Goal: Navigation & Orientation: Find specific page/section

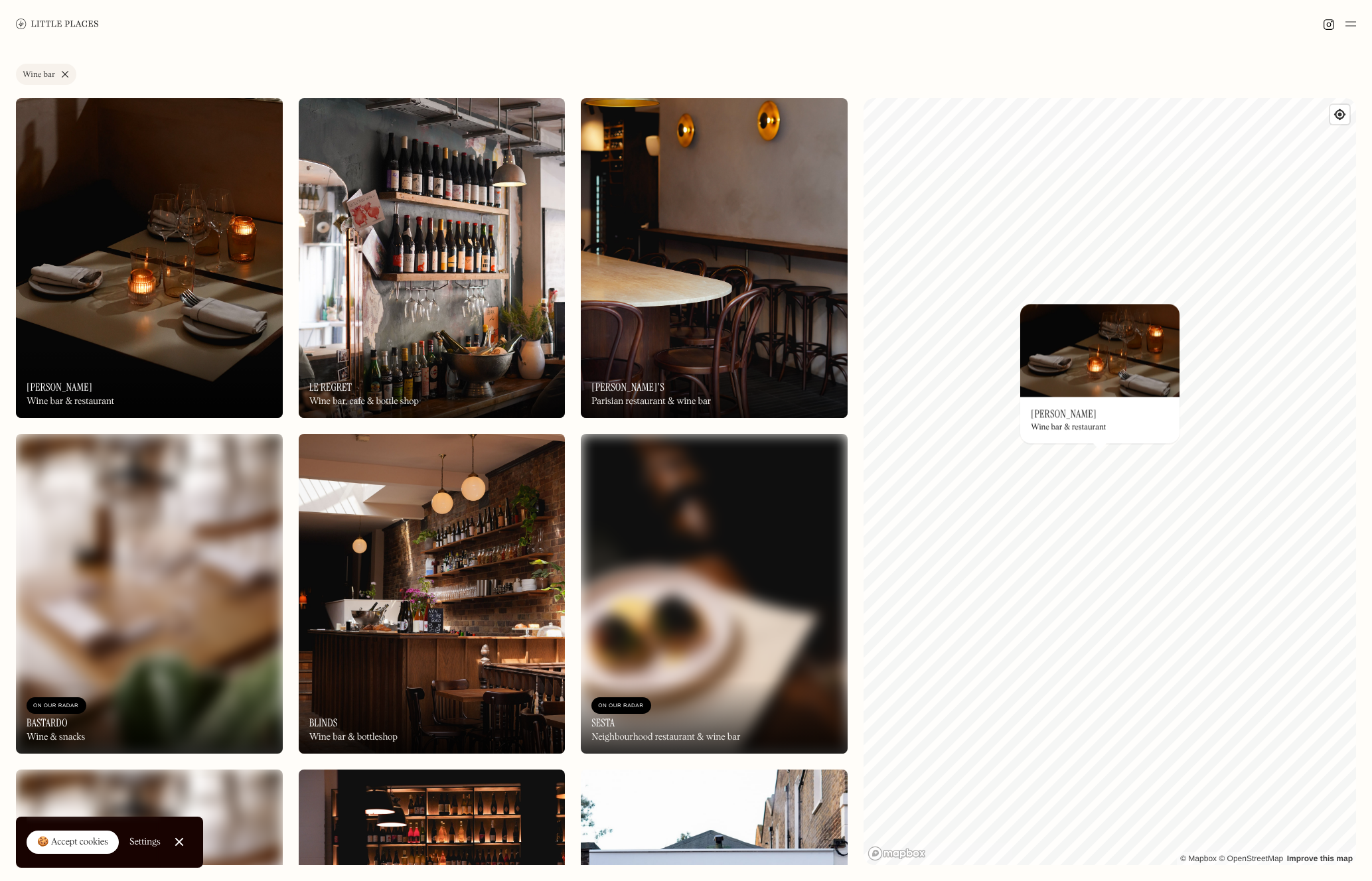
scroll to position [1345, 0]
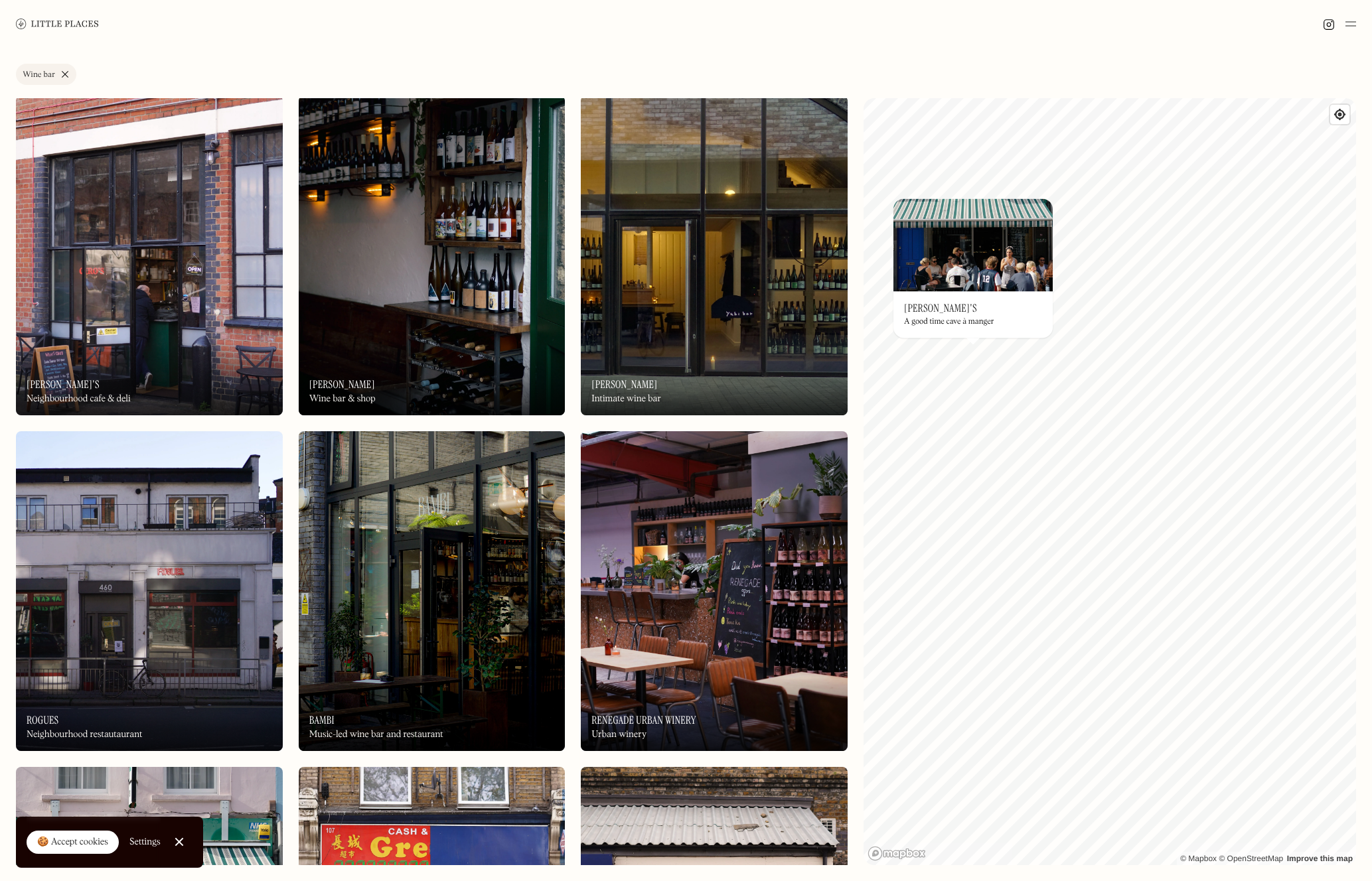
click at [928, 302] on div "On Our Radar Ken's A good time cave à manger" at bounding box center [973, 314] width 159 height 46
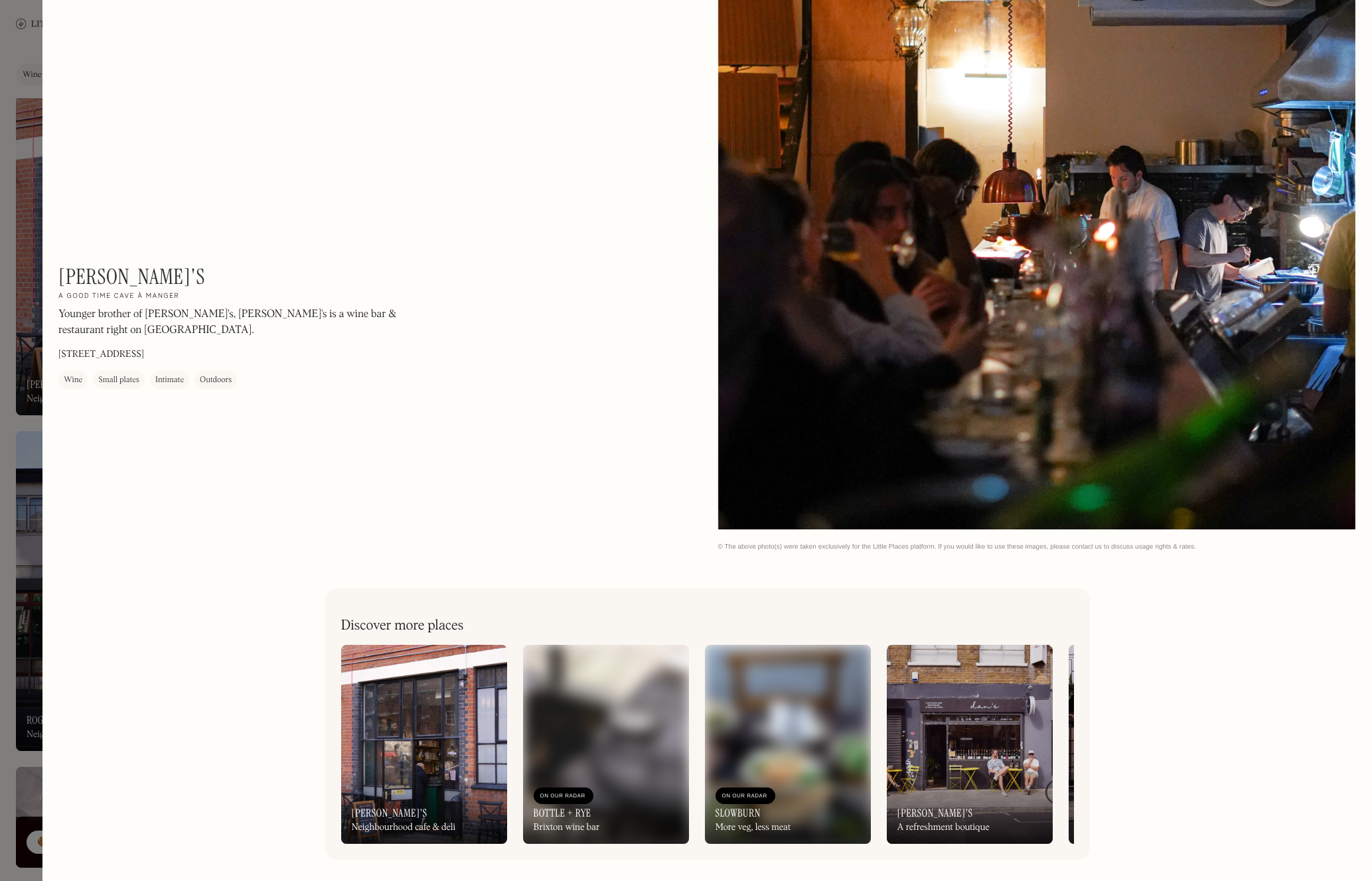
scroll to position [1443, 0]
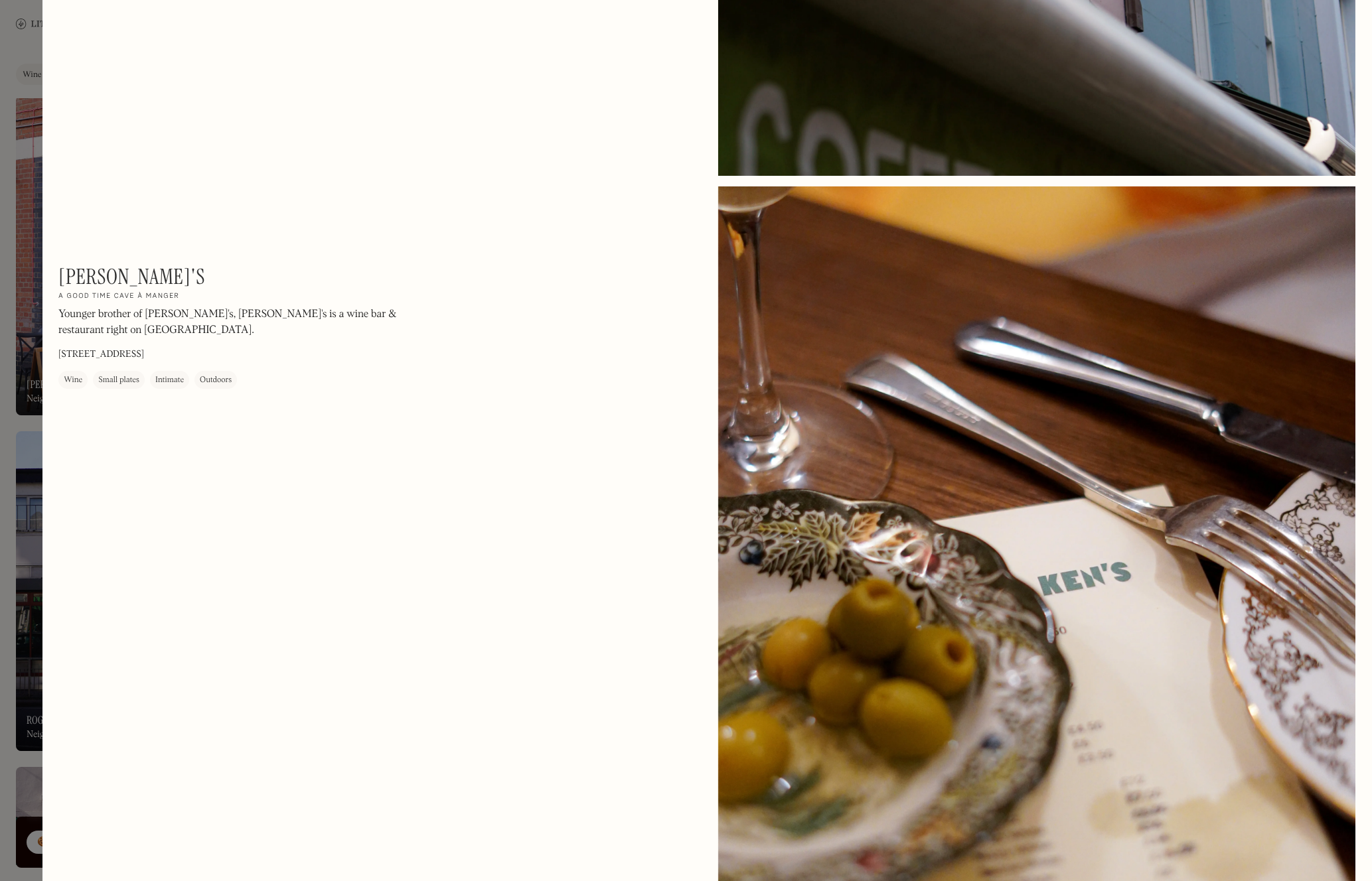
click at [21, 48] on div at bounding box center [686, 440] width 1372 height 881
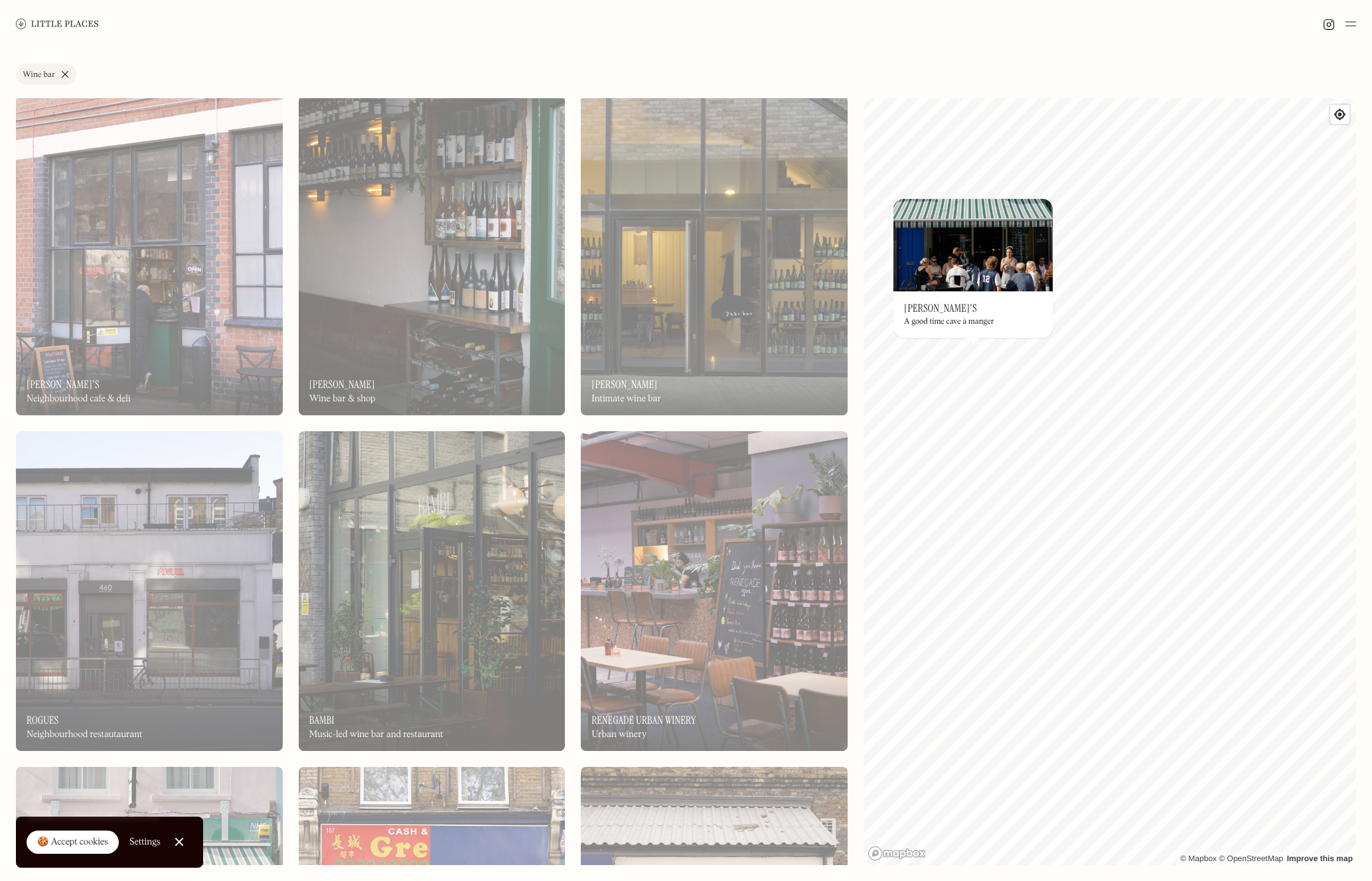
click at [61, 23] on img at bounding box center [57, 23] width 83 height 10
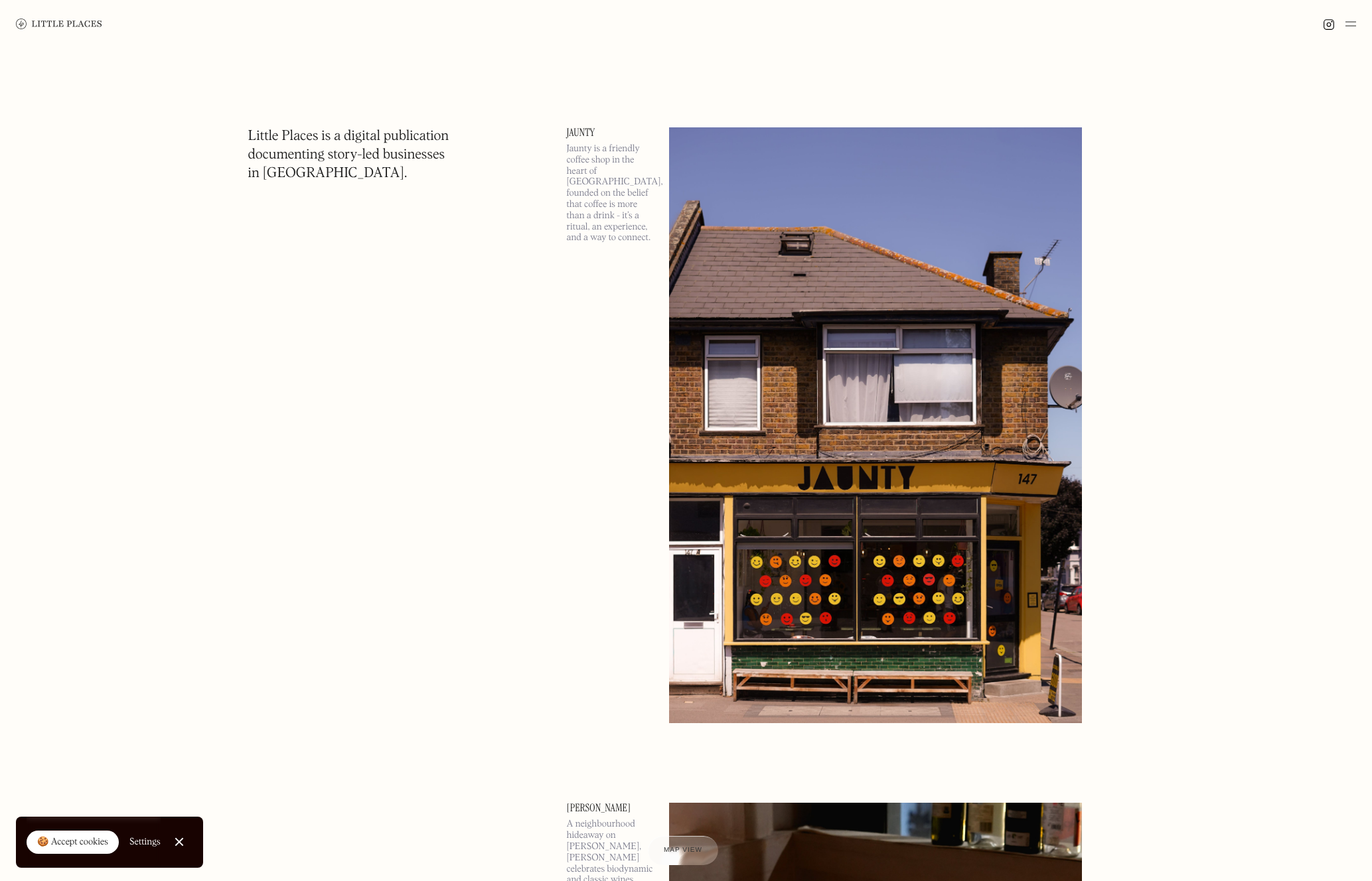
click at [883, 445] on img at bounding box center [875, 425] width 413 height 596
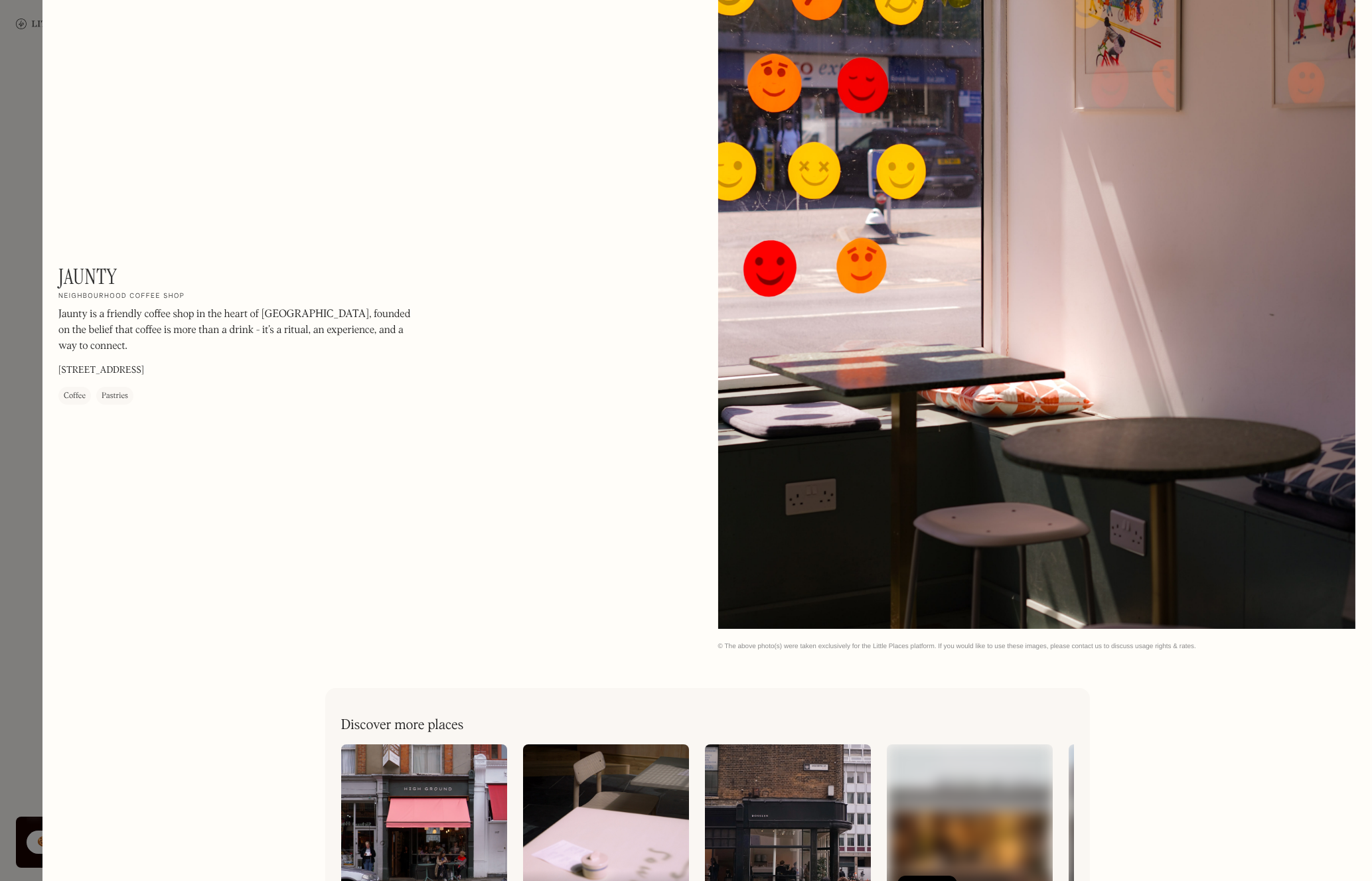
scroll to position [1896, 0]
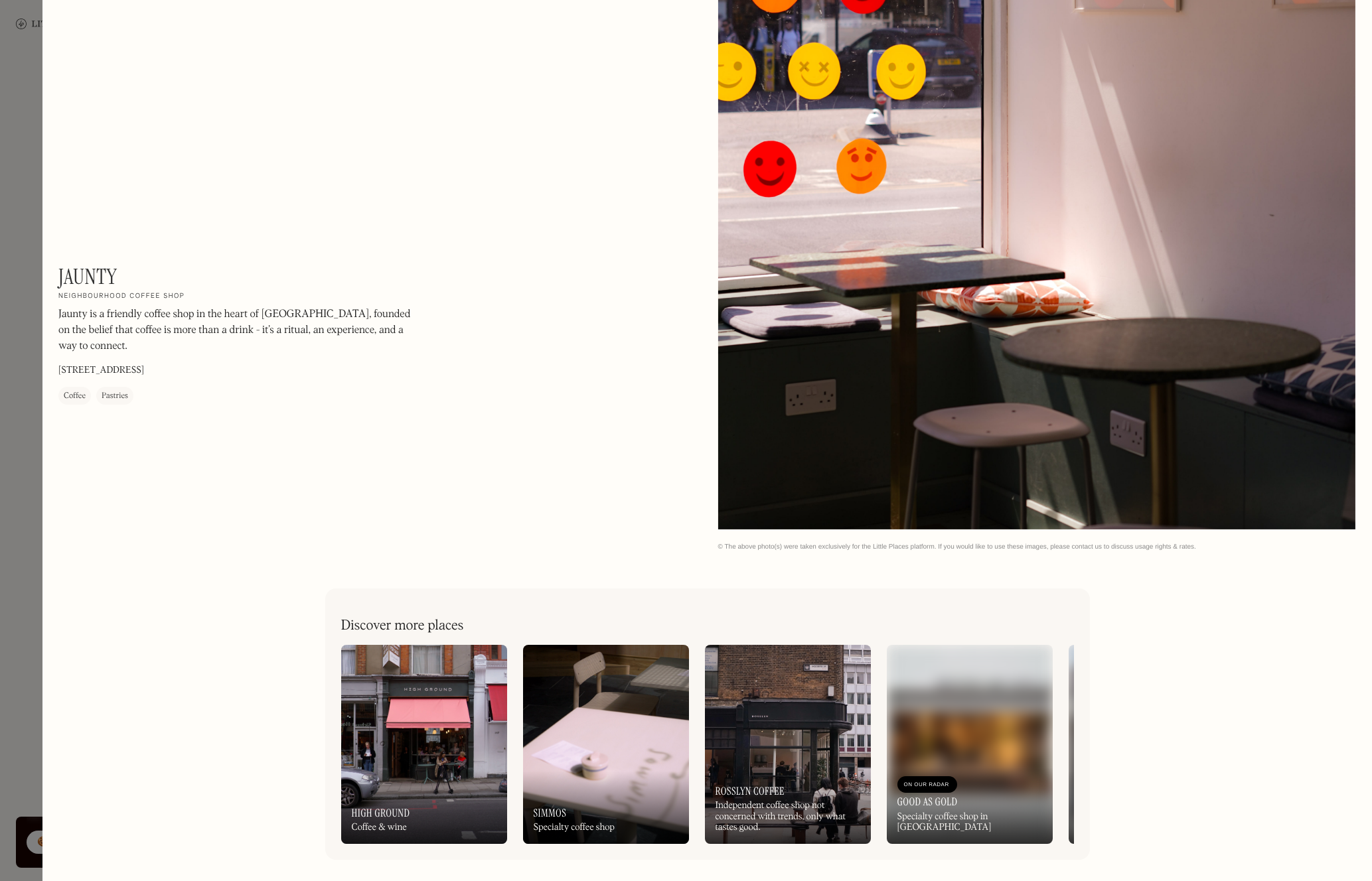
click at [8, 188] on div at bounding box center [686, 440] width 1372 height 881
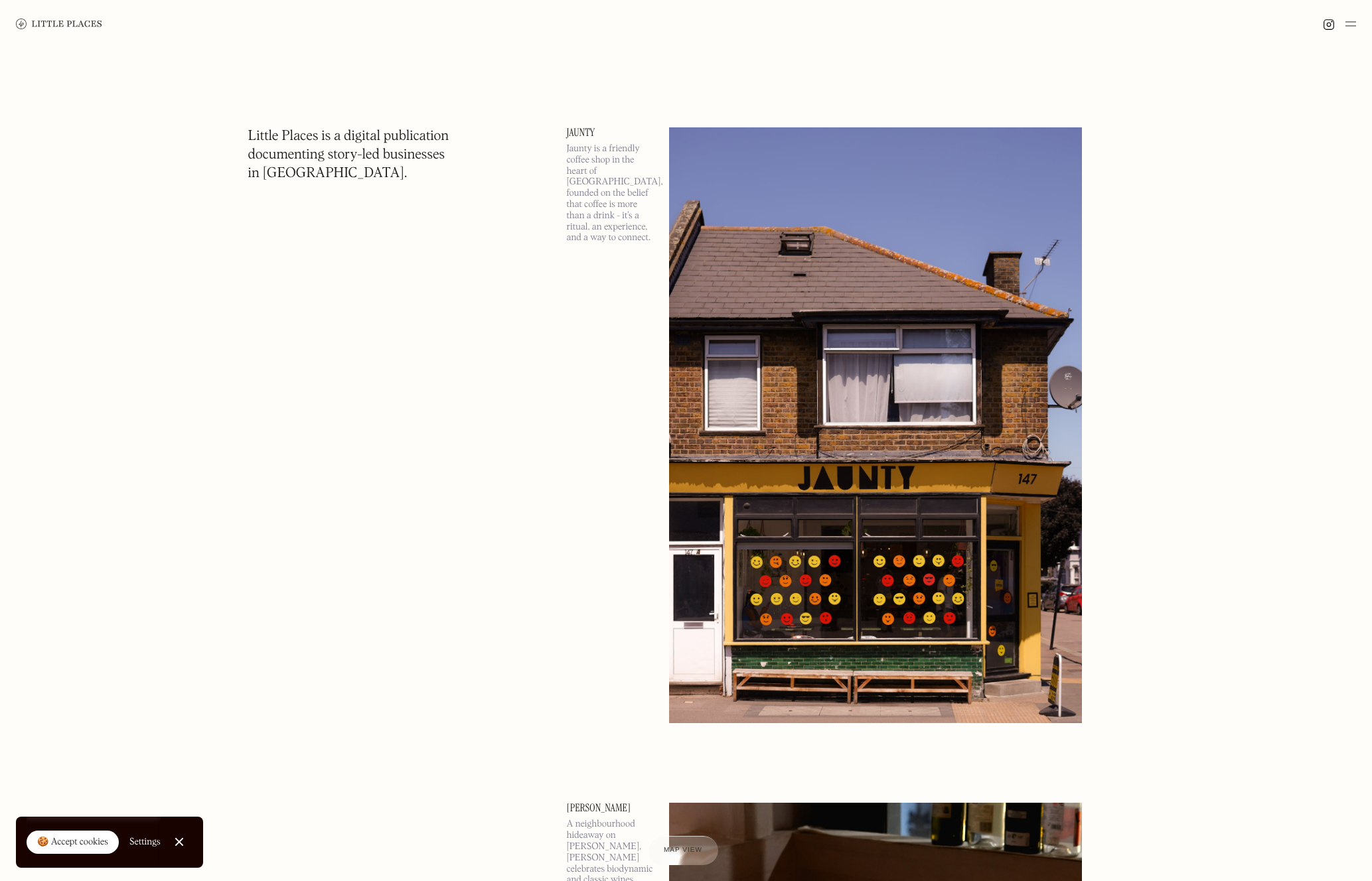
click at [1352, 24] on img at bounding box center [1351, 23] width 11 height 16
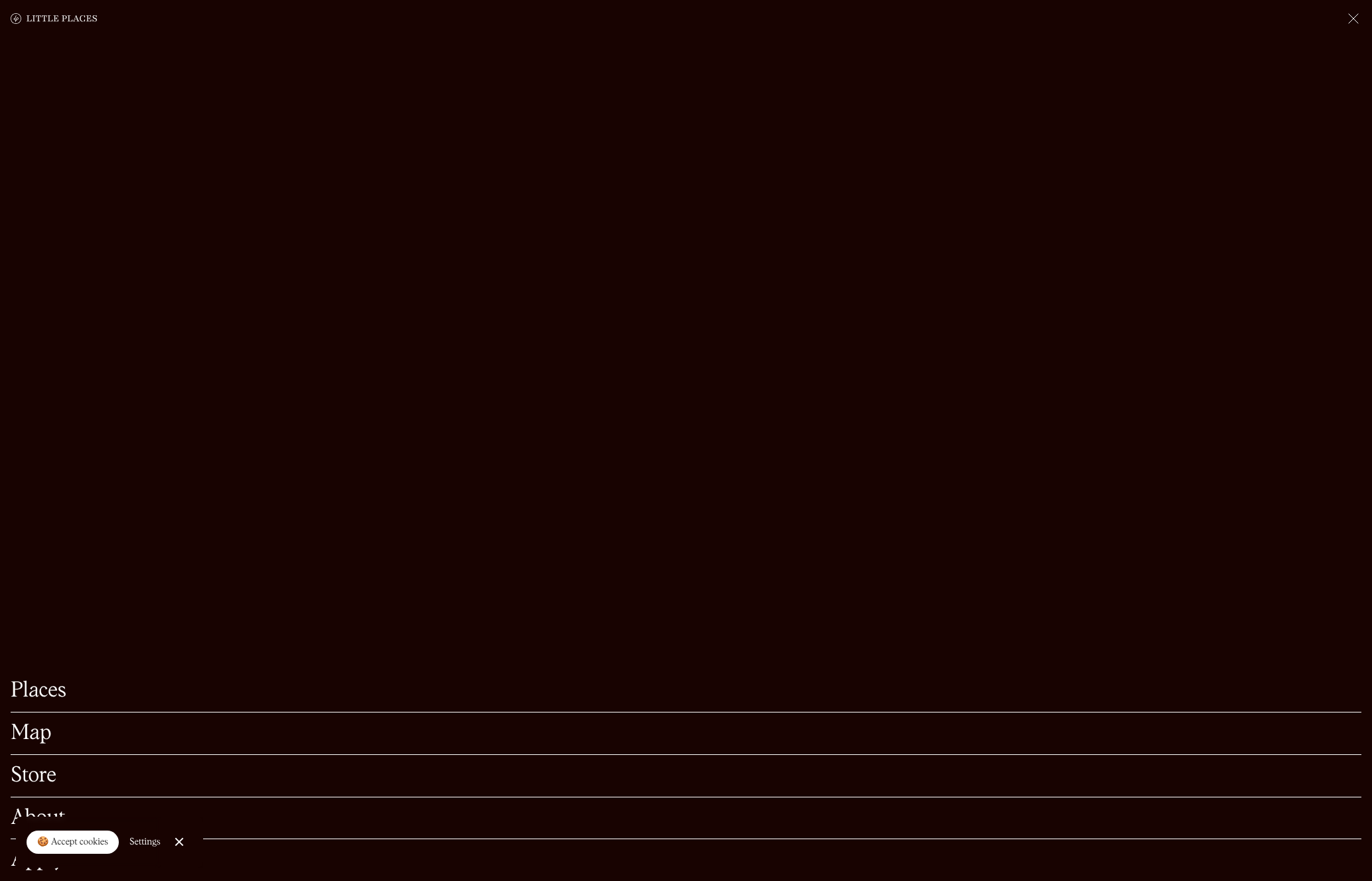
click at [37, 736] on link "Map" at bounding box center [686, 733] width 1351 height 20
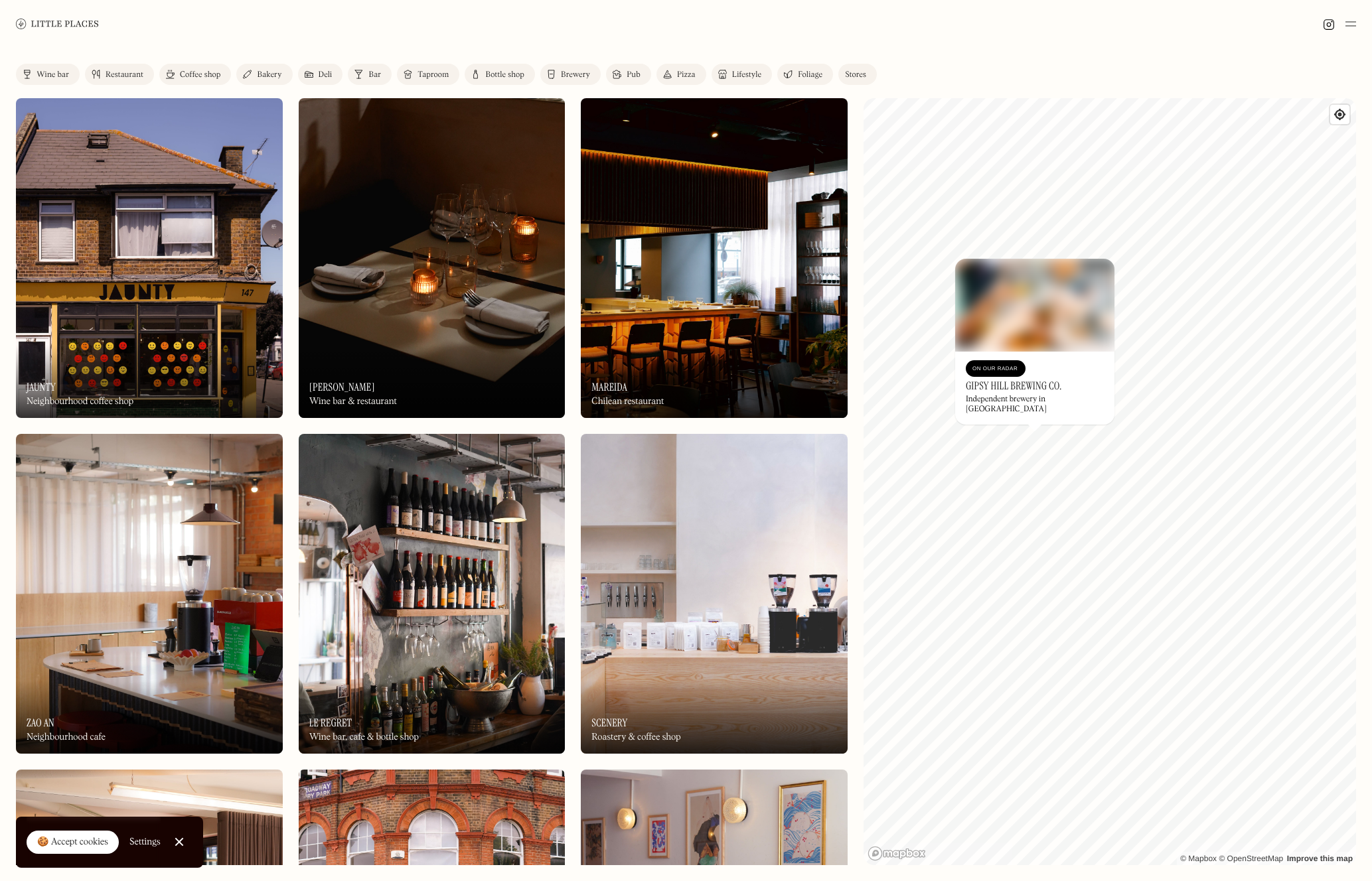
click at [1035, 392] on h3 "Gipsy Hill Brewing Co." at bounding box center [1014, 386] width 96 height 13
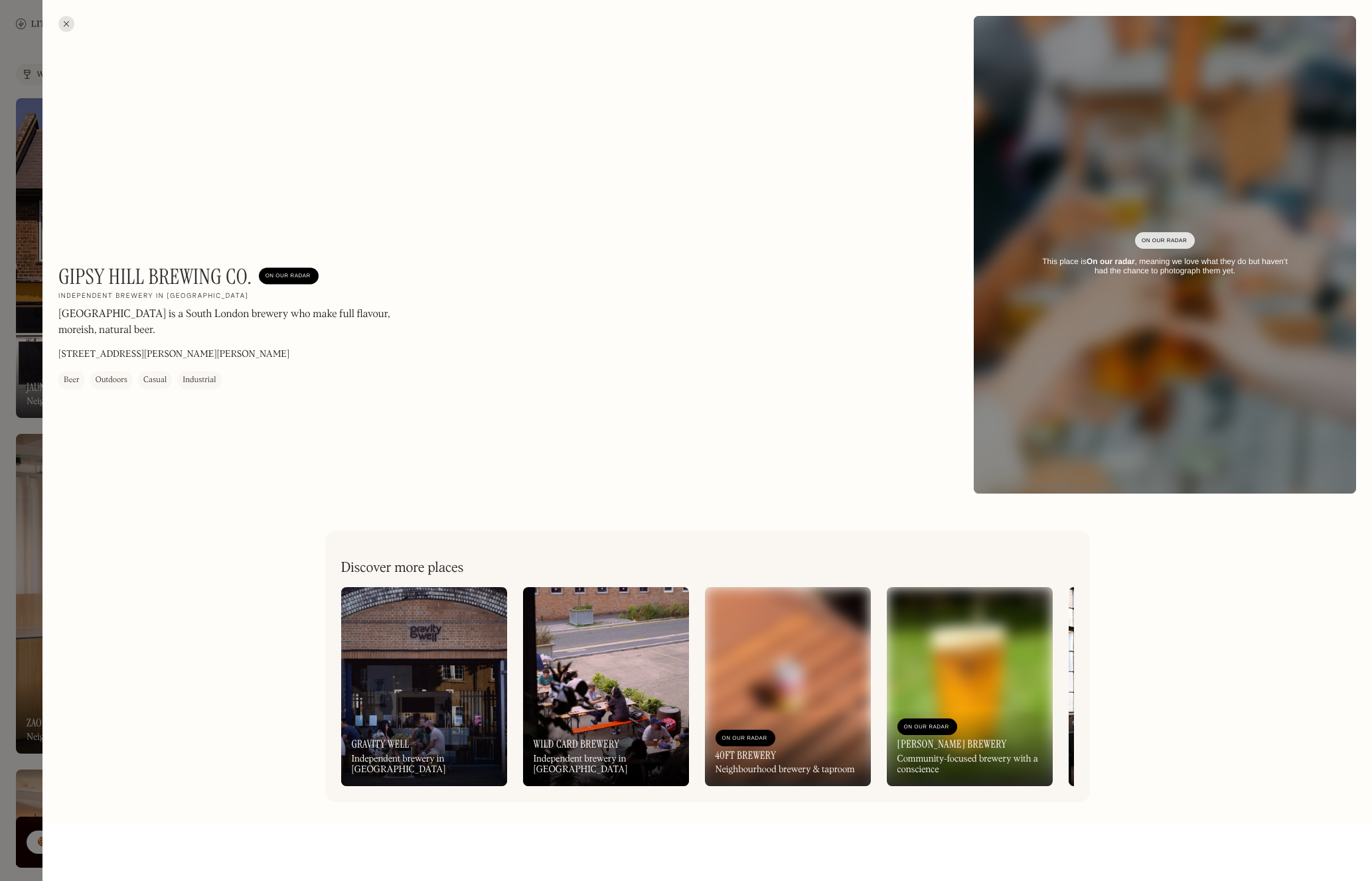
click at [69, 24] on div at bounding box center [66, 23] width 16 height 16
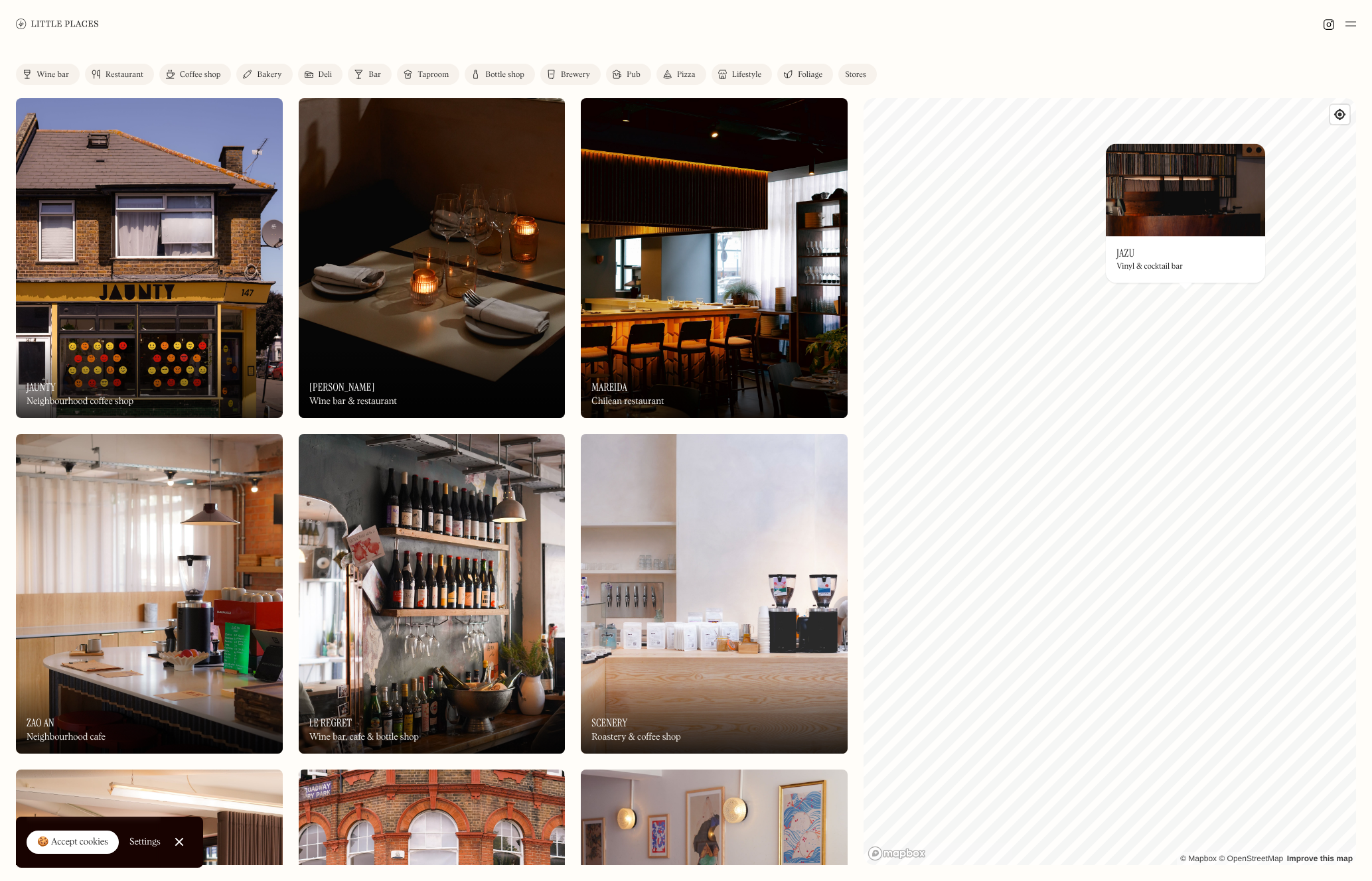
click at [1161, 147] on img at bounding box center [1185, 189] width 159 height 93
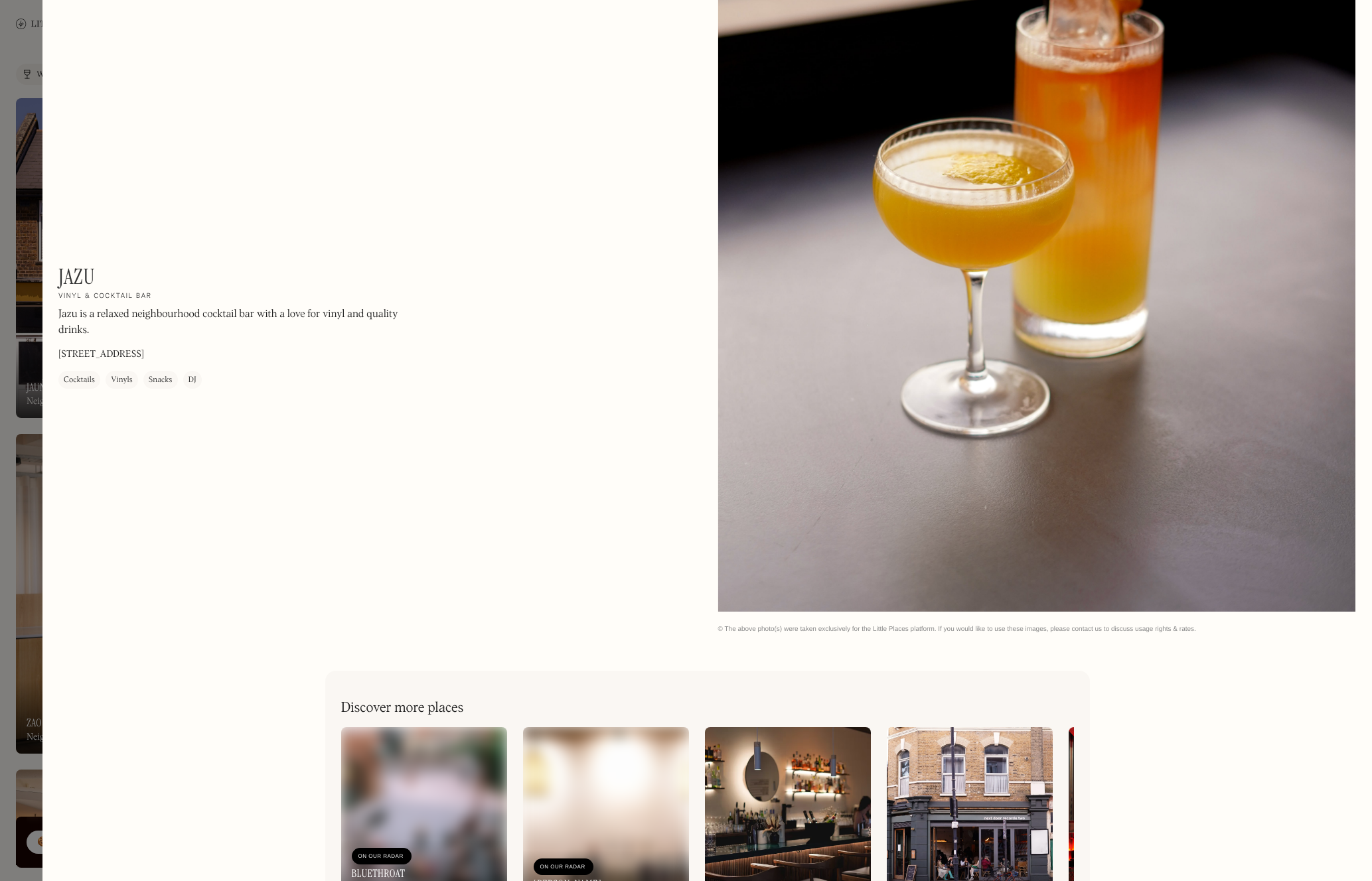
scroll to position [2704, 0]
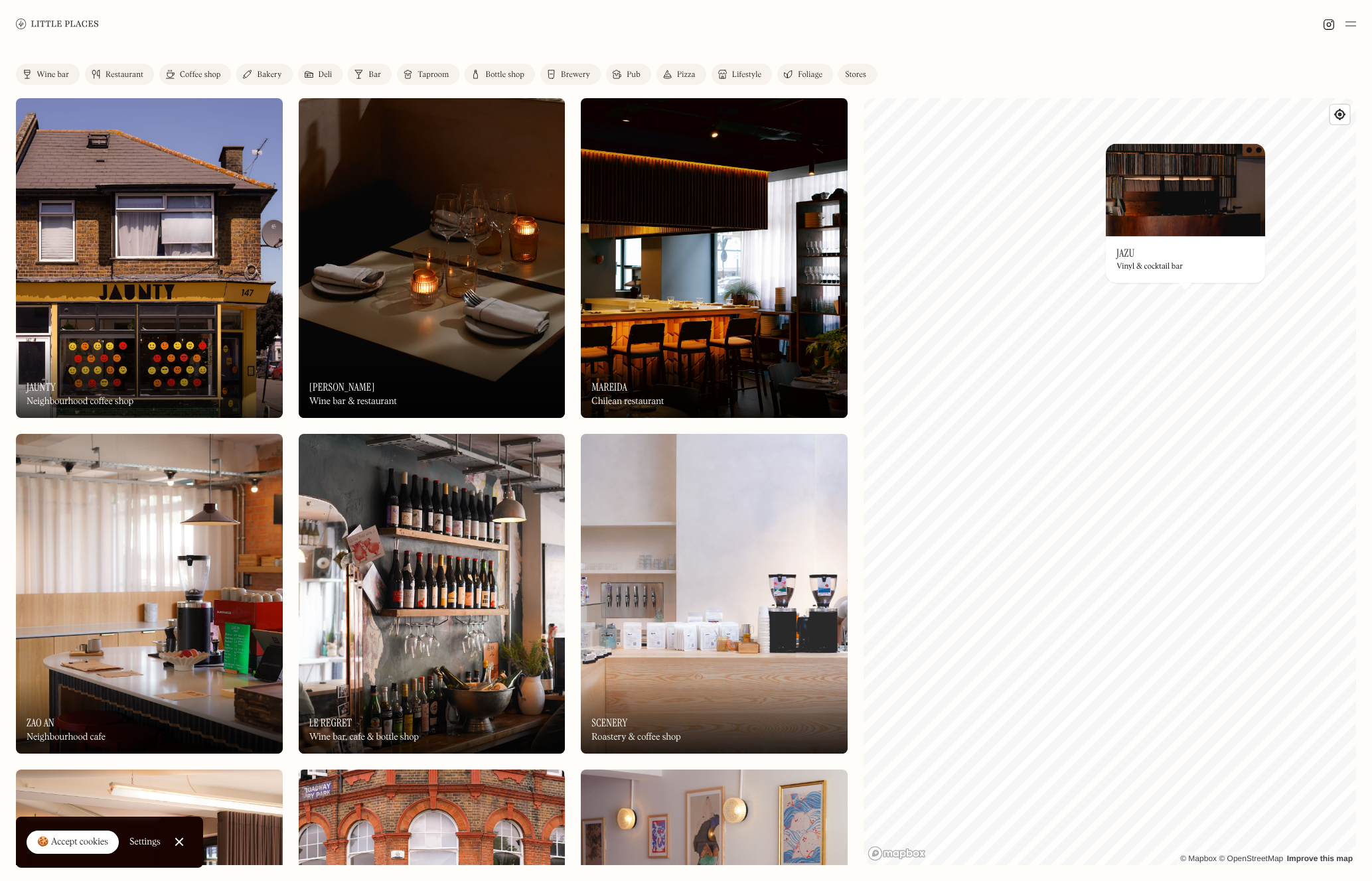
click at [1356, 24] on div at bounding box center [686, 23] width 1372 height 48
click at [1348, 24] on img at bounding box center [1351, 23] width 11 height 16
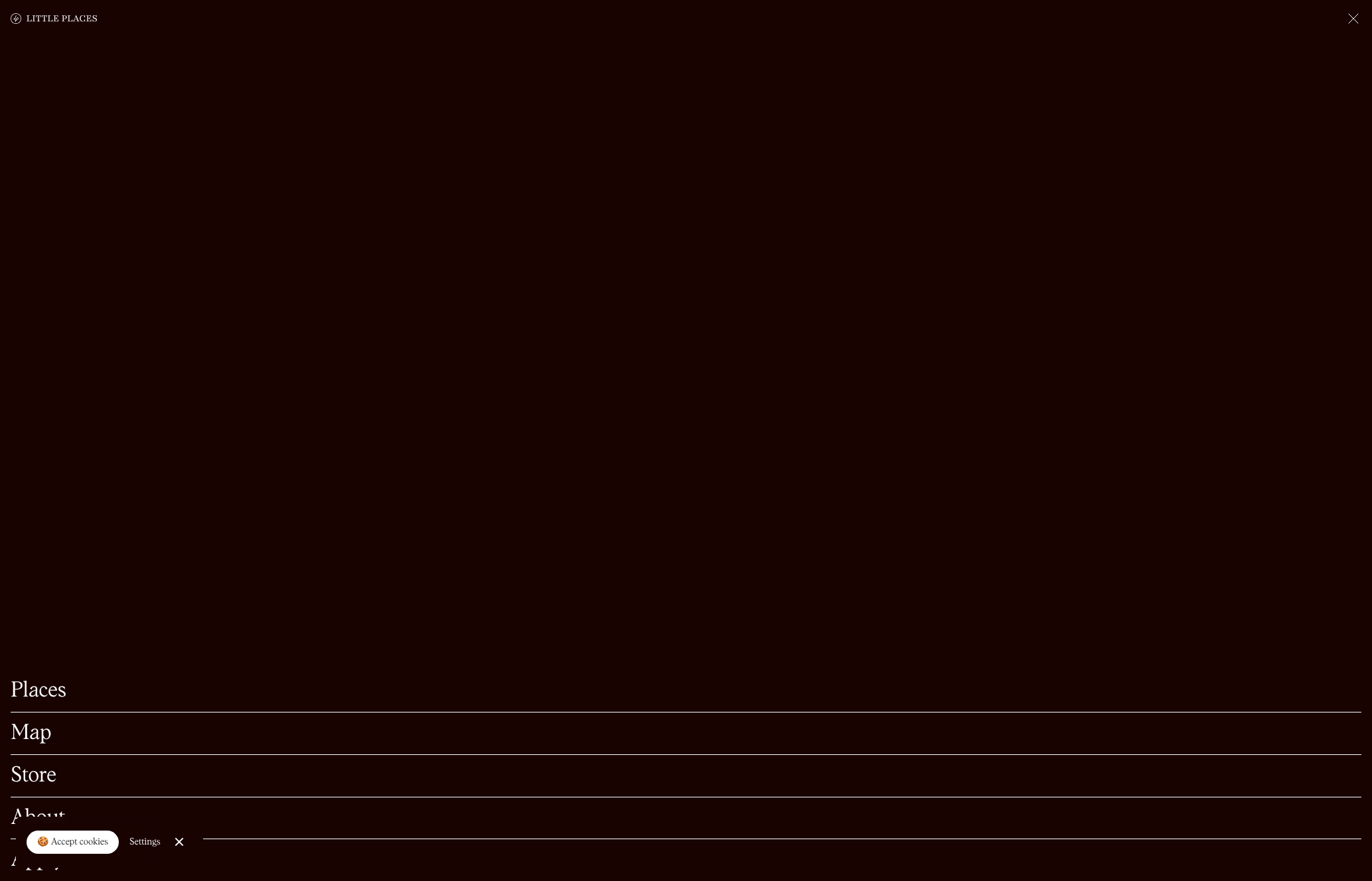
click at [29, 776] on link "Store" at bounding box center [686, 776] width 1351 height 20
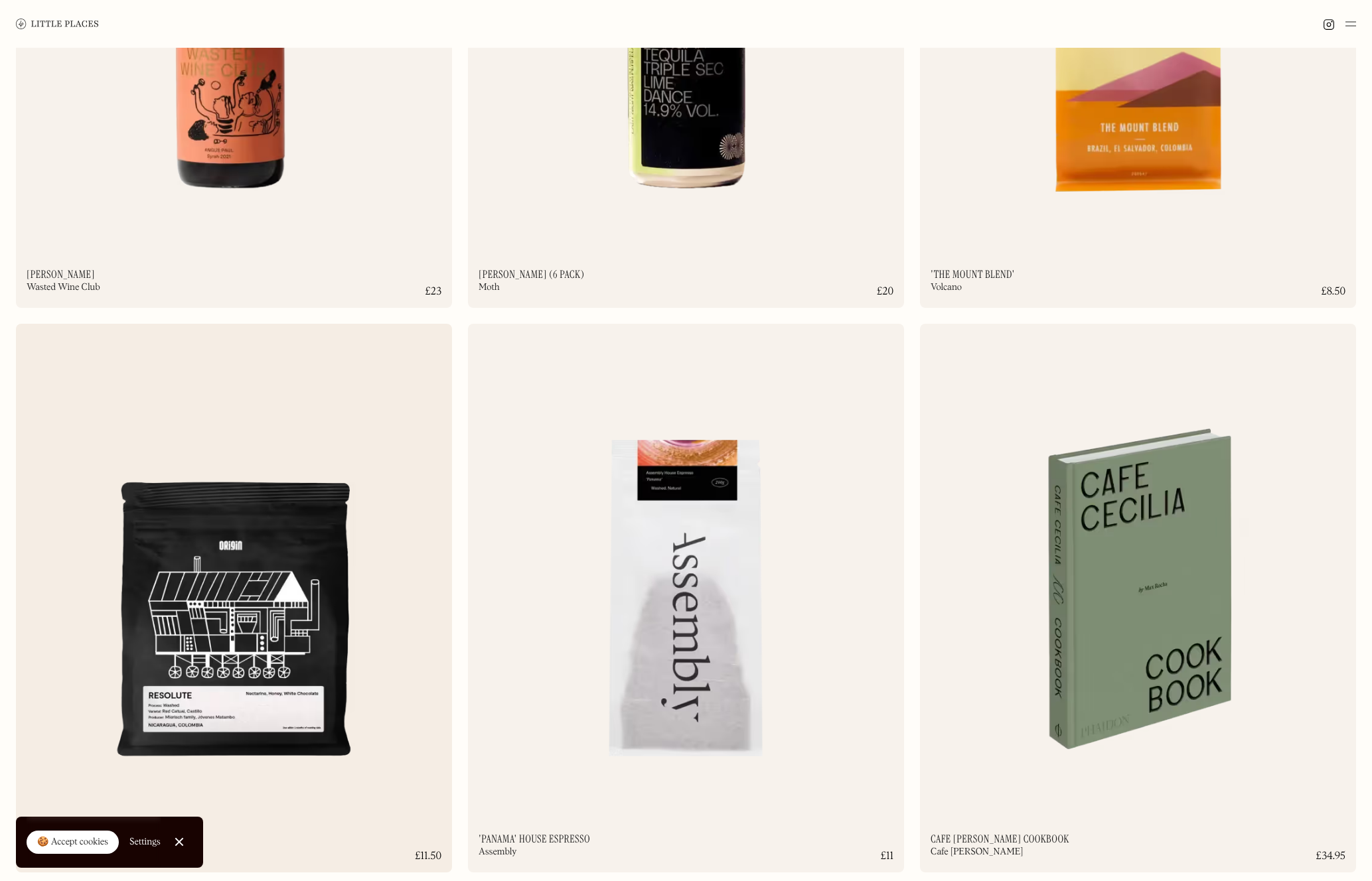
scroll to position [2058, 0]
click at [174, 845] on div at bounding box center [178, 842] width 8 height 8
